Goal: Information Seeking & Learning: Learn about a topic

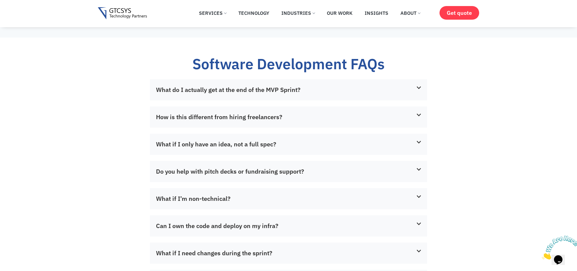
scroll to position [1454, 0]
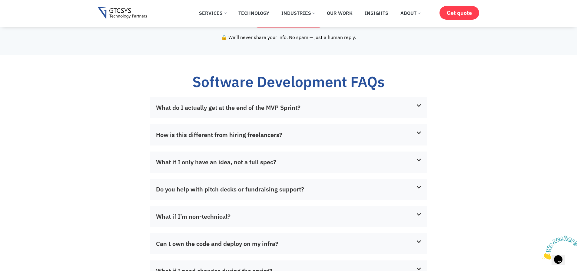
click at [251, 112] on link "What do I actually get at the end of the MVP Sprint?" at bounding box center [228, 108] width 145 height 8
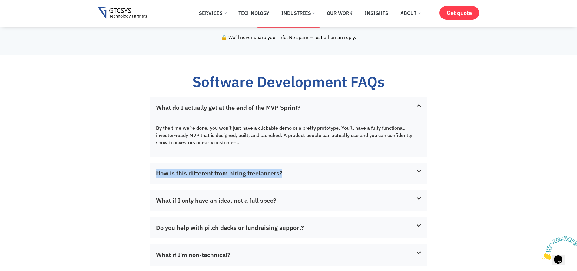
click at [198, 178] on link "How is this different from hiring freelancers?" at bounding box center [219, 173] width 126 height 8
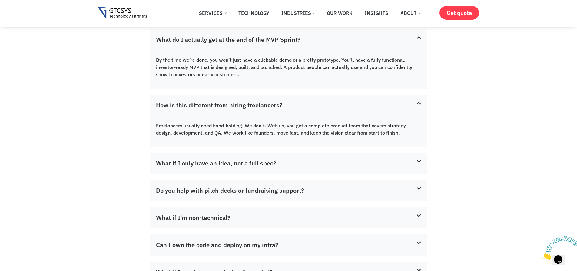
scroll to position [1563, 0]
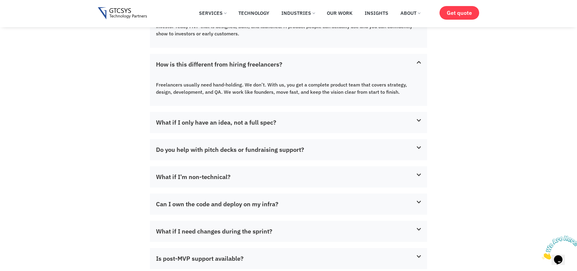
click at [300, 133] on div "What if I only have an idea, not a full spec?" at bounding box center [288, 122] width 277 height 21
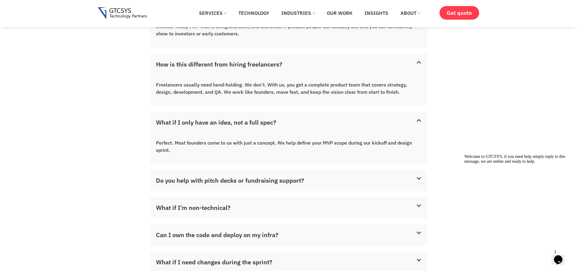
click at [298, 181] on div "Do you help with pitch decks or fundraising support?" at bounding box center [288, 180] width 277 height 21
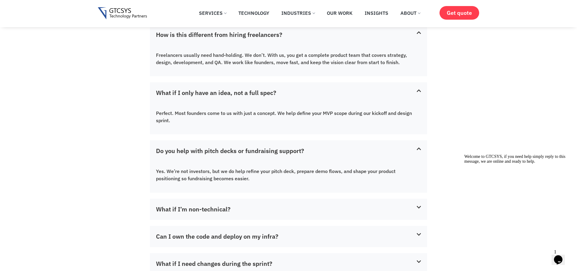
scroll to position [1709, 0]
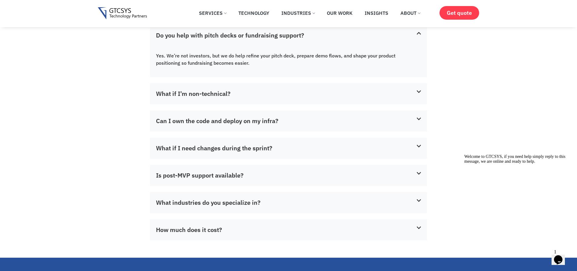
click at [252, 94] on div "What if I’m non-technical?" at bounding box center [288, 93] width 277 height 21
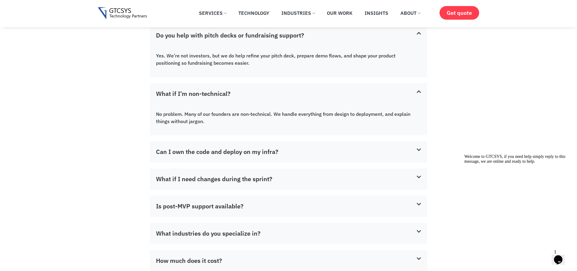
click at [301, 153] on div "Can I own the code and deploy on my infra?" at bounding box center [288, 151] width 277 height 21
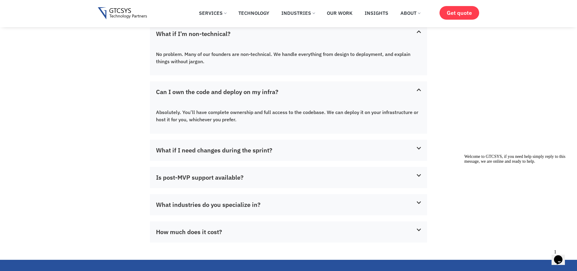
scroll to position [1781, 0]
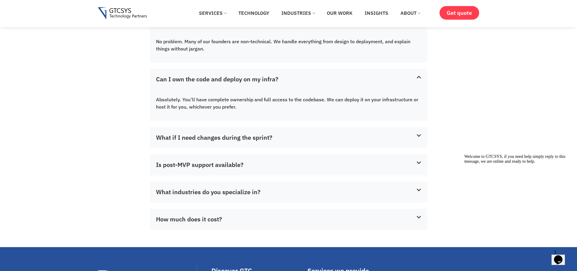
click at [296, 140] on div "What if I need changes during the sprint?" at bounding box center [288, 137] width 277 height 21
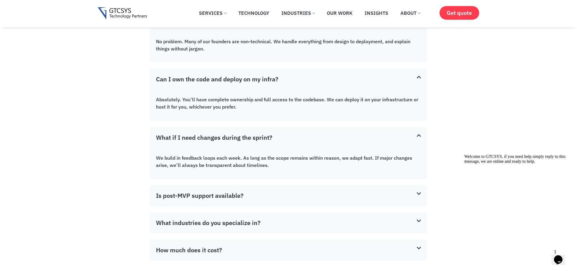
scroll to position [1927, 0]
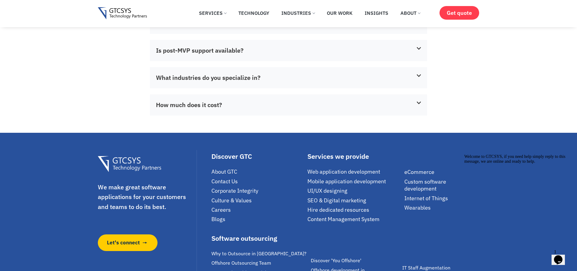
click at [247, 52] on div "Is post-MVP support available?" at bounding box center [288, 50] width 277 height 21
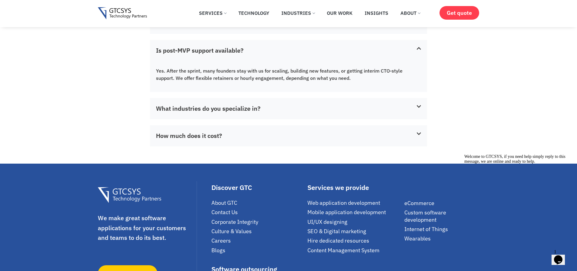
click at [273, 112] on div "What industries do you specialize in?" at bounding box center [288, 108] width 277 height 21
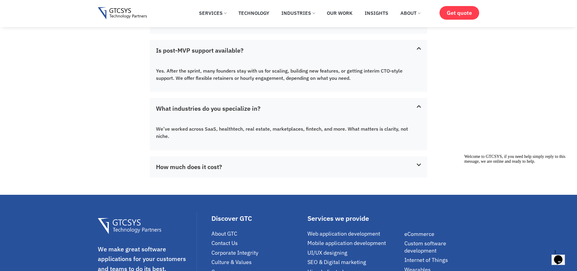
click at [287, 164] on div "How much does it cost?" at bounding box center [288, 167] width 277 height 21
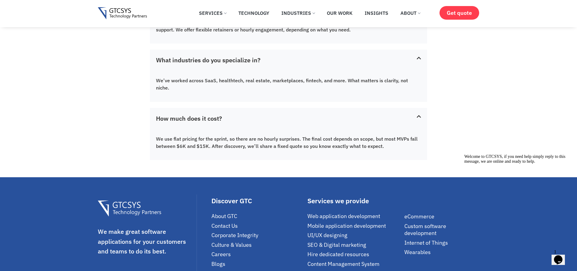
scroll to position [1999, 0]
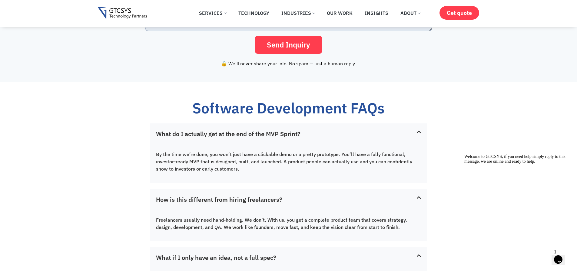
scroll to position [1418, 0]
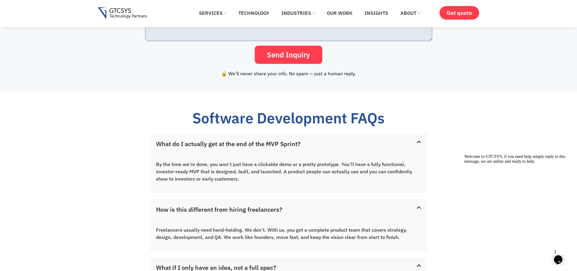
click at [238, 148] on link "What do I actually get at the end of the MVP Sprint?" at bounding box center [228, 144] width 145 height 8
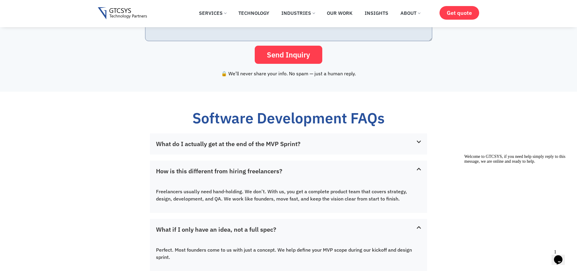
click at [237, 174] on div "How is this different from hiring freelancers?" at bounding box center [288, 171] width 277 height 21
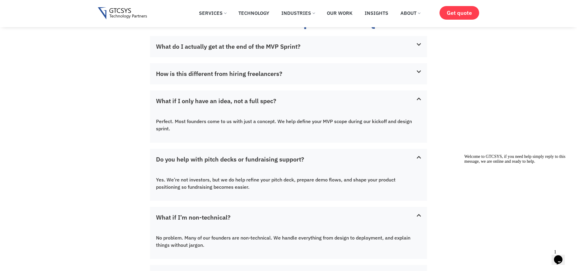
scroll to position [1527, 0]
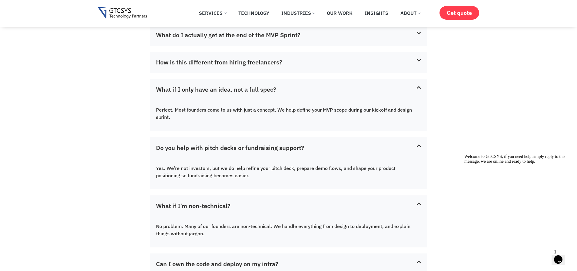
click at [233, 94] on link "What if I only have an idea, not a full spec?" at bounding box center [216, 89] width 120 height 8
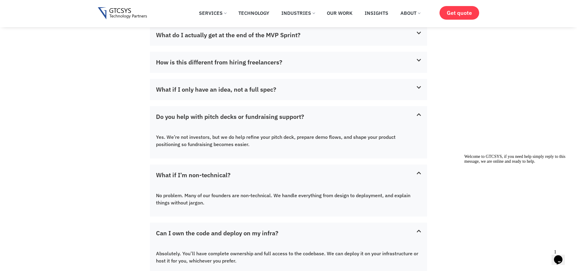
click at [232, 121] on link "Do you help with pitch decks or fundraising support?" at bounding box center [230, 117] width 148 height 8
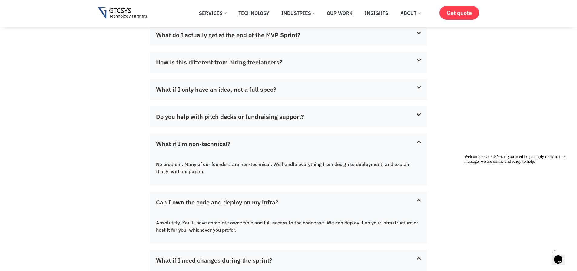
click at [232, 155] on div "What if I’m non-technical?" at bounding box center [288, 144] width 277 height 21
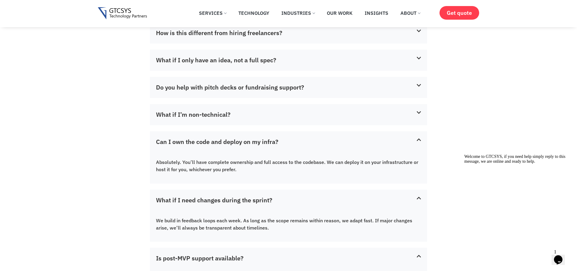
scroll to position [1600, 0]
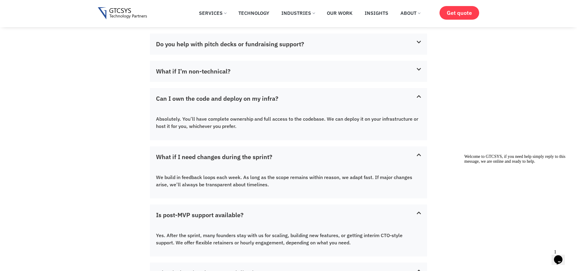
click at [222, 103] on link "Can I own the code and deploy on my infra?" at bounding box center [217, 99] width 122 height 8
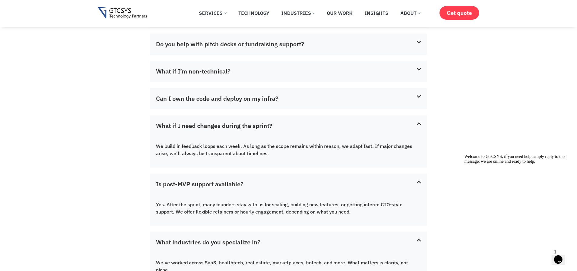
click at [224, 137] on div "What if I need changes during the sprint?" at bounding box center [288, 125] width 277 height 21
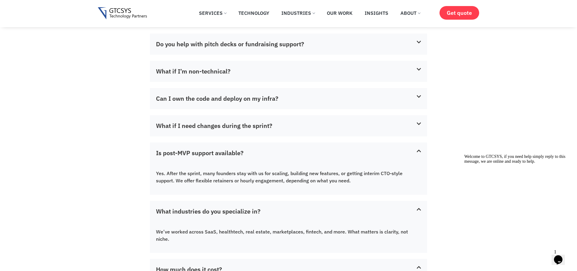
click at [228, 157] on link "Is post-MVP support available?" at bounding box center [200, 153] width 88 height 8
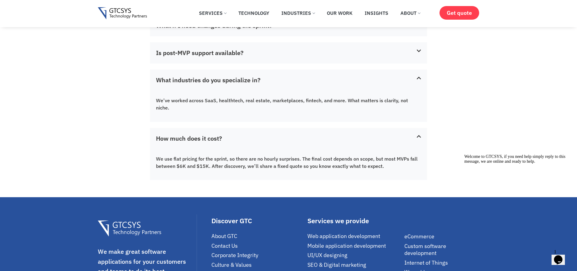
click at [228, 84] on link "What industries do you specialize in?" at bounding box center [208, 80] width 105 height 8
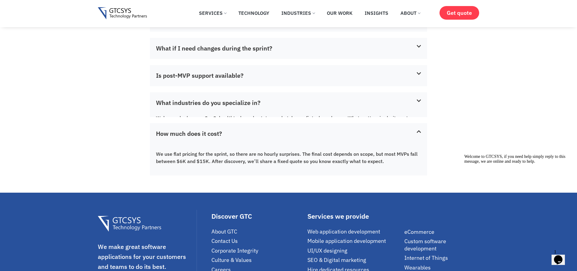
scroll to position [1676, 0]
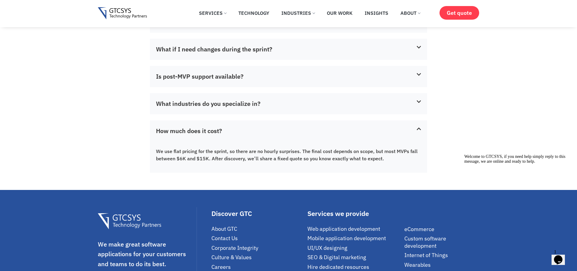
click at [224, 135] on div "How much does it cost?" at bounding box center [288, 131] width 277 height 21
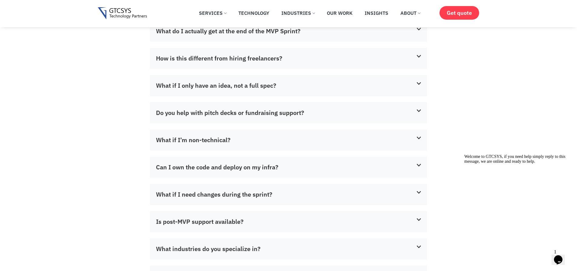
scroll to position [1422, 0]
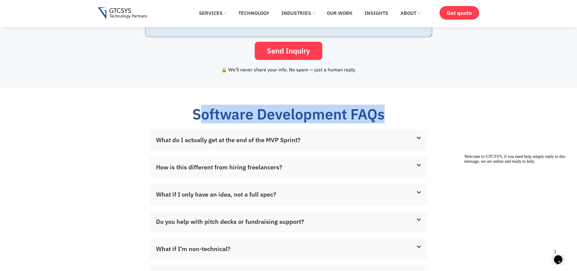
drag, startPoint x: 198, startPoint y: 122, endPoint x: 389, endPoint y: 124, distance: 190.6
click at [389, 124] on div "Software Development FAQs" at bounding box center [288, 114] width 223 height 18
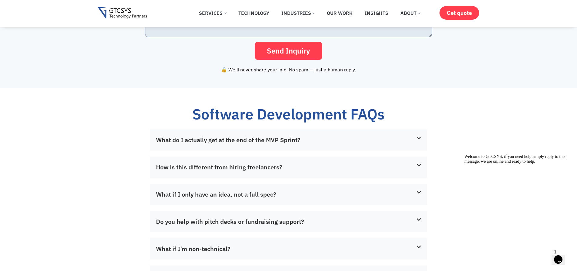
click at [165, 111] on div "Software Development FAQs What do I actually get at the end of the MVP Sprint? …" at bounding box center [288, 251] width 346 height 326
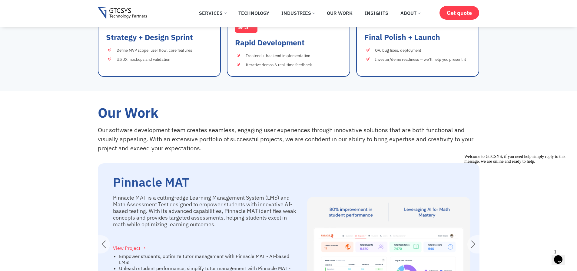
scroll to position [804, 0]
